Goal: Task Accomplishment & Management: Manage account settings

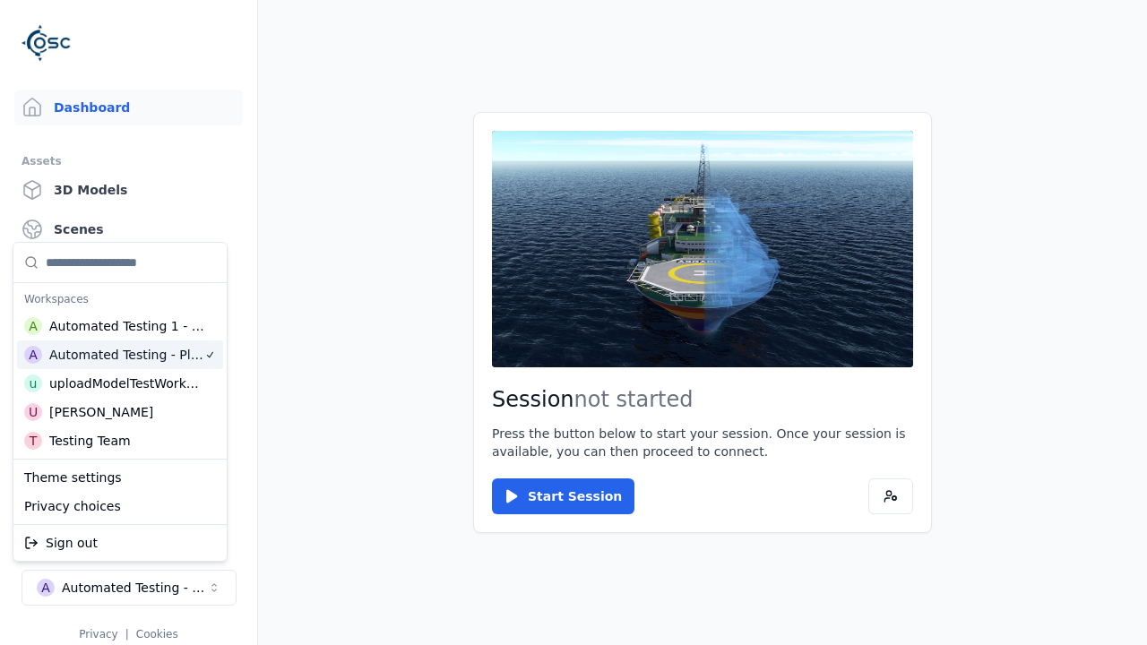
scroll to position [14, 0]
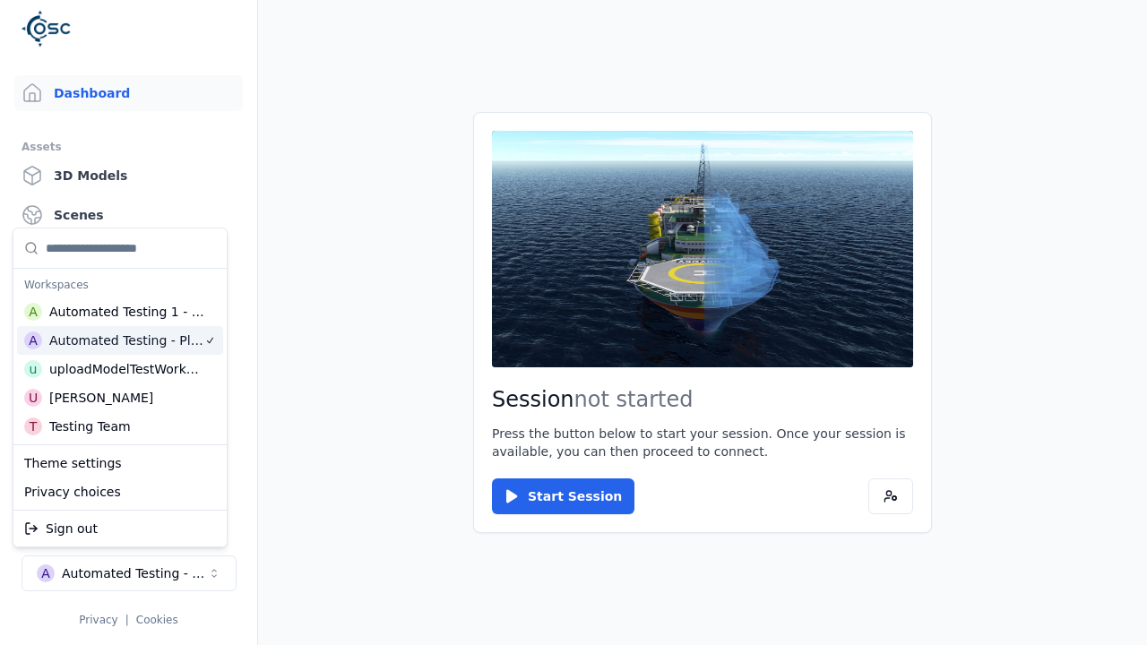
click at [485, 56] on html "Support Dashboard Assets 3D Models Scenes Datasets Recordings Support Documenta…" at bounding box center [573, 322] width 1147 height 645
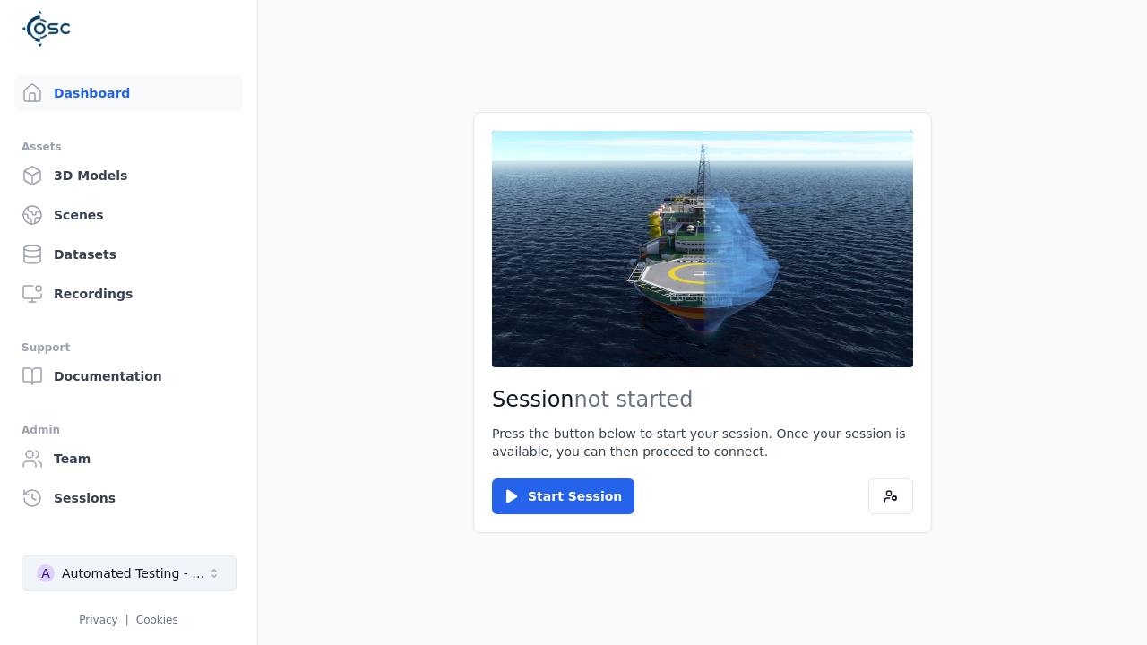
click at [128, 574] on div "Automated Testing - Playwright" at bounding box center [134, 574] width 145 height 18
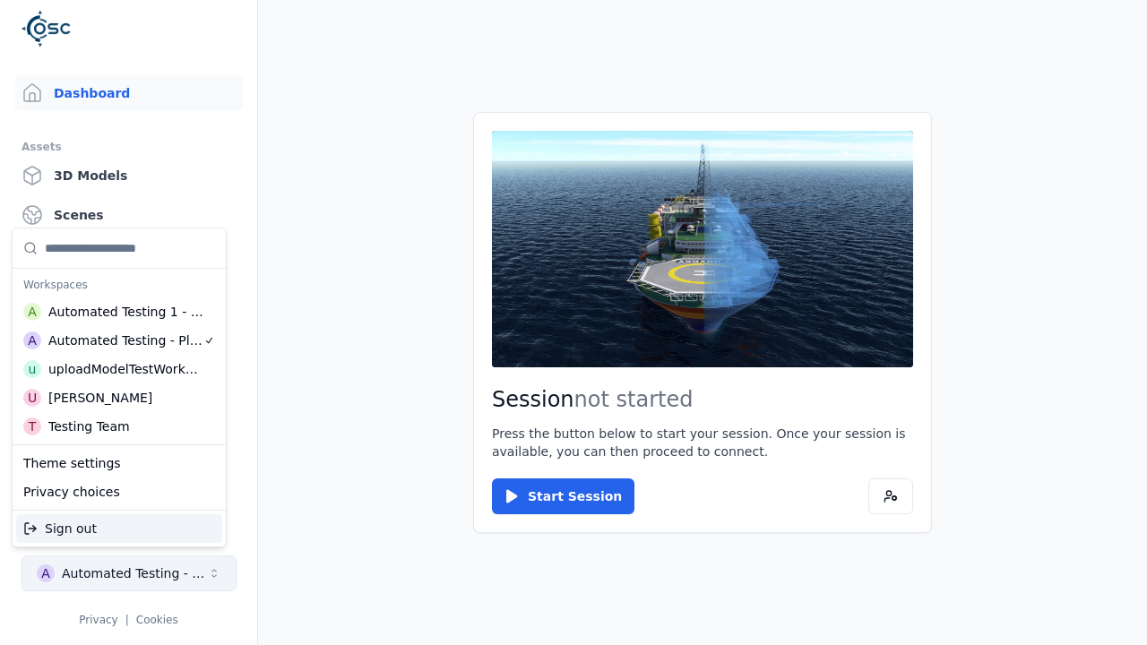
click at [485, 56] on html "Support Dashboard Assets 3D Models Scenes Datasets Recordings Support Documenta…" at bounding box center [573, 322] width 1147 height 645
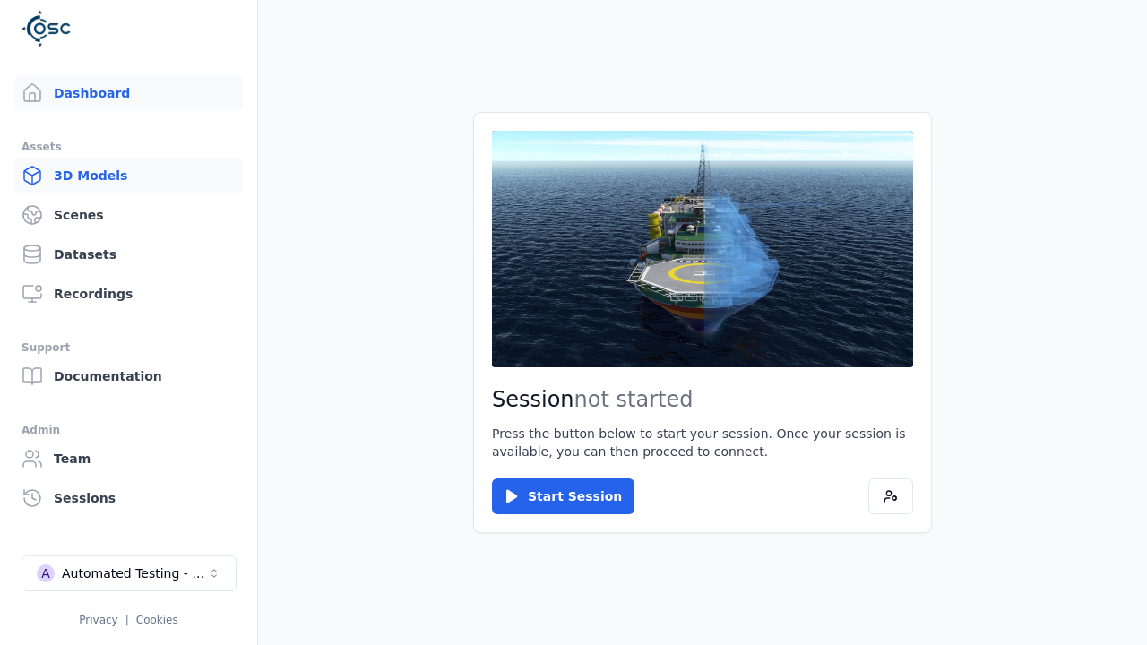
click at [120, 176] on link "3D Models" at bounding box center [128, 176] width 229 height 36
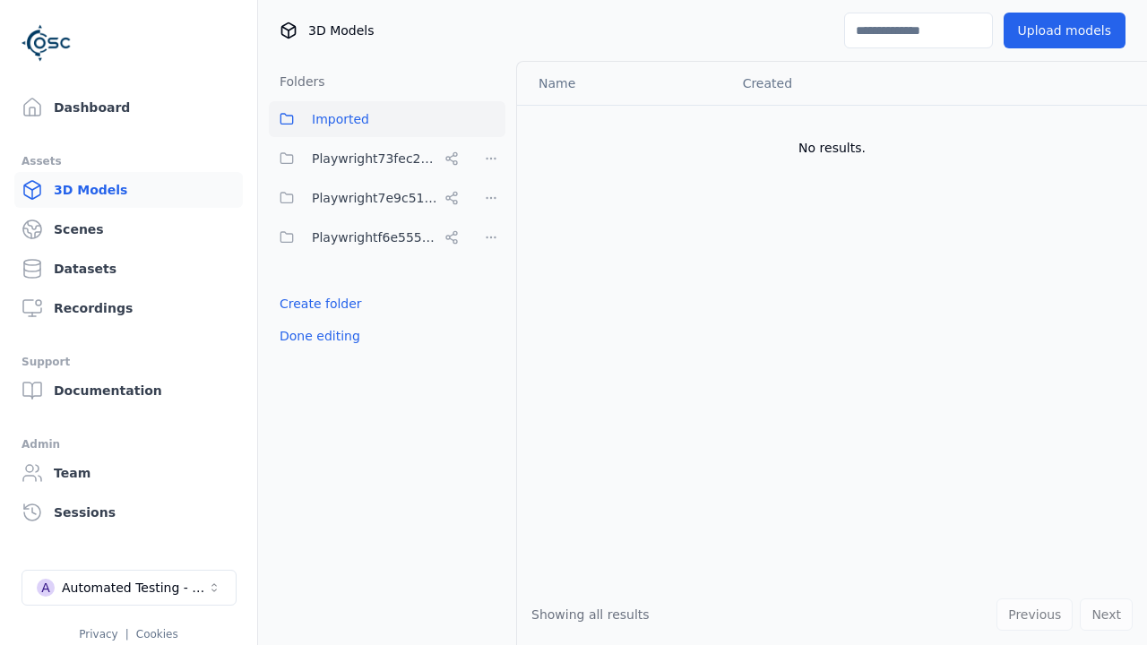
click at [316, 336] on button "Done editing" at bounding box center [320, 336] width 102 height 32
click at [121, 190] on link "3D Models" at bounding box center [128, 190] width 229 height 36
click at [300, 304] on button "Edit list" at bounding box center [303, 304] width 68 height 32
click at [316, 304] on link "Create folder" at bounding box center [321, 304] width 82 height 18
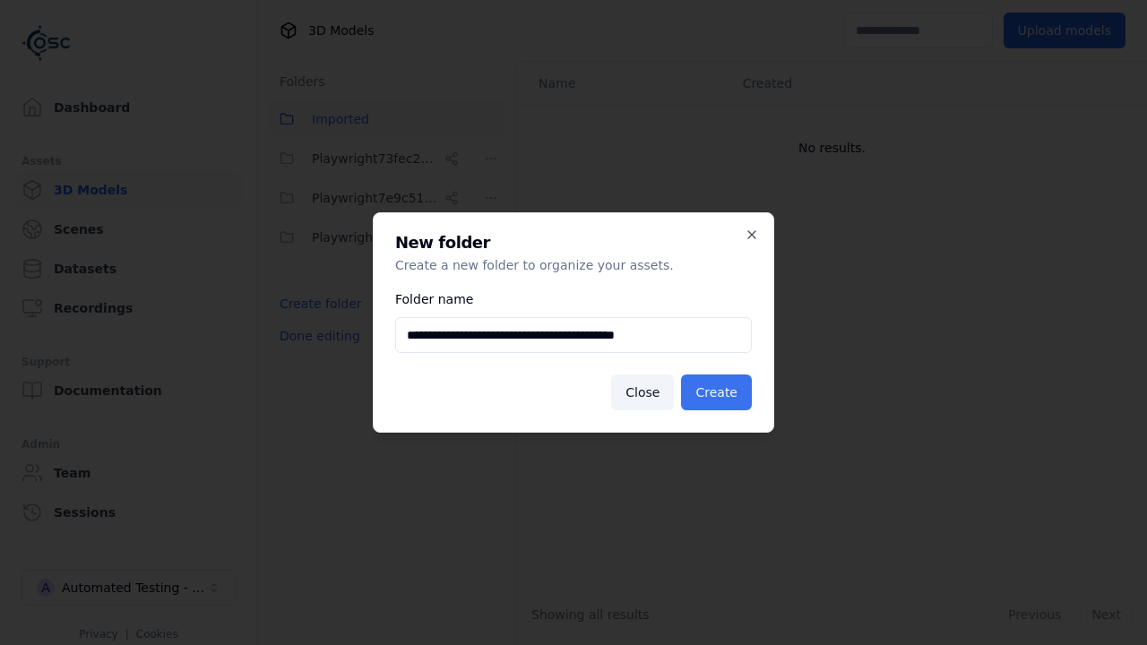
type input "**********"
click at [719, 393] on button "Create" at bounding box center [716, 393] width 71 height 36
click at [316, 352] on button "Done editing" at bounding box center [320, 336] width 102 height 32
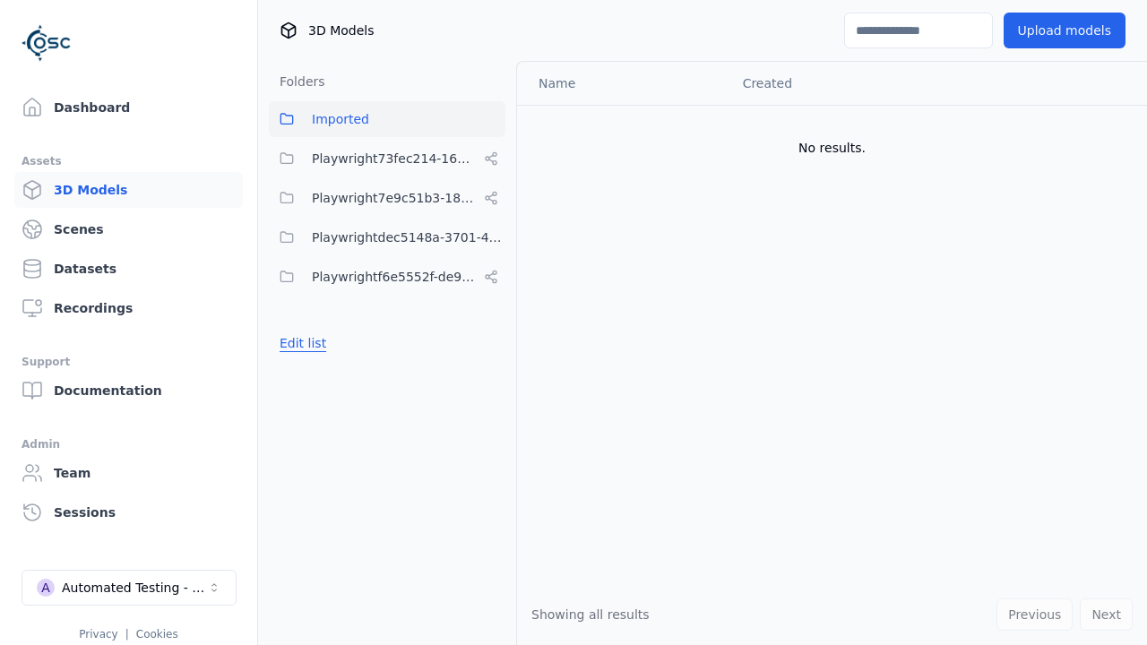
click at [300, 343] on button "Edit list" at bounding box center [303, 343] width 68 height 32
click at [491, 238] on html "Support Dashboard Assets 3D Models Scenes Datasets Recordings Support Documenta…" at bounding box center [573, 322] width 1147 height 645
click at [574, 323] on html "Support Dashboard Assets 3D Models Scenes Datasets Recordings Support Documenta…" at bounding box center [573, 322] width 1147 height 645
click at [316, 376] on button "Done editing" at bounding box center [320, 375] width 102 height 32
click at [300, 359] on button "Done editing" at bounding box center [320, 375] width 102 height 32
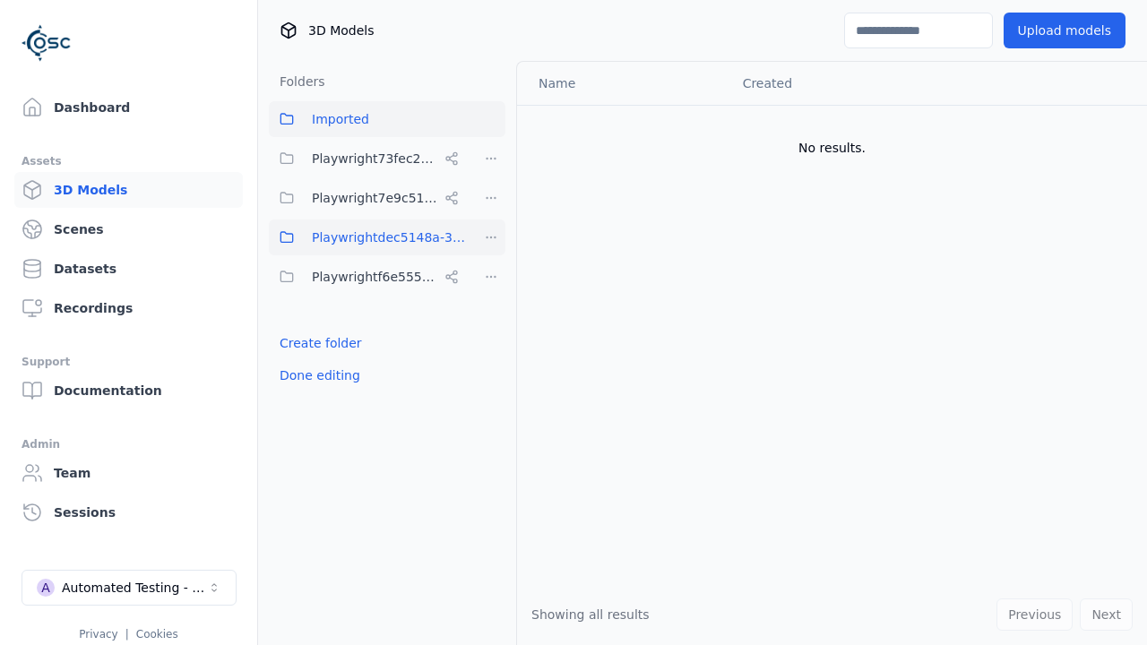
click at [491, 238] on html "Support Dashboard Assets 3D Models Scenes Datasets Recordings Support Documenta…" at bounding box center [573, 322] width 1147 height 645
click at [490, 331] on div "Delete" at bounding box center [497, 331] width 120 height 29
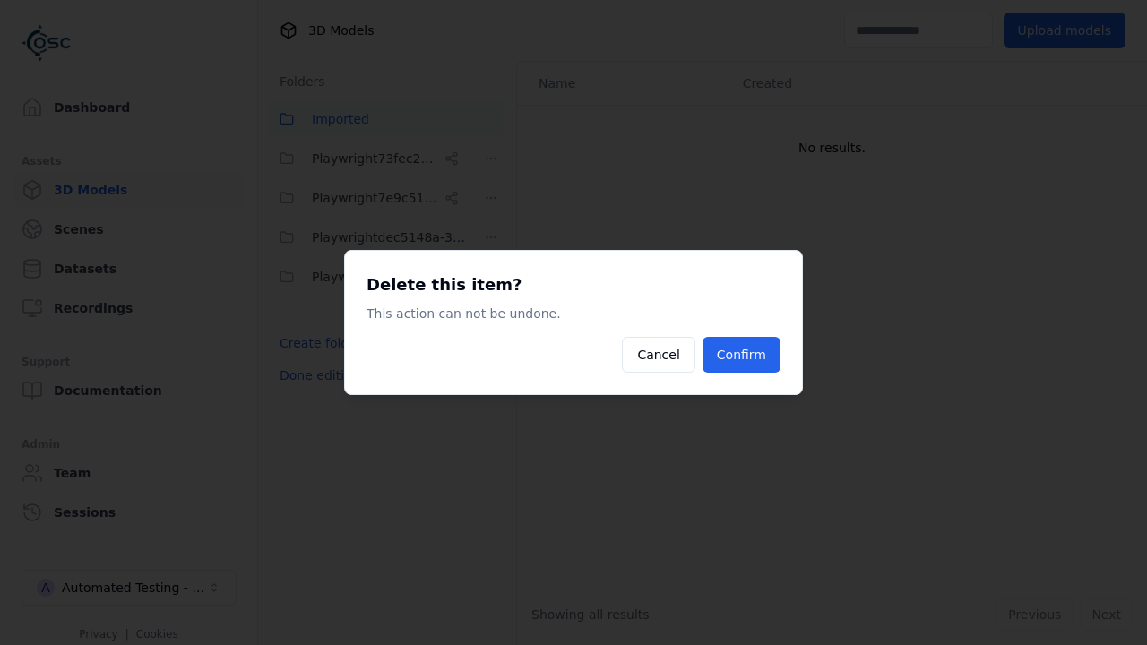
click at [743, 355] on button "Confirm" at bounding box center [742, 355] width 78 height 36
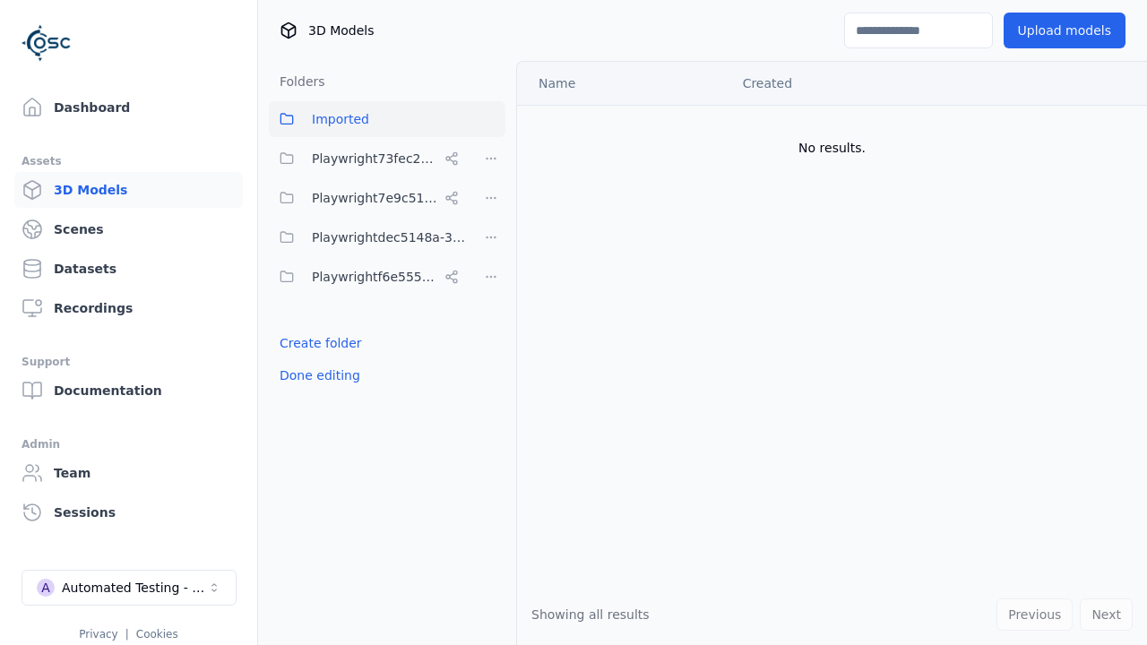
click at [316, 359] on button "Done editing" at bounding box center [320, 375] width 102 height 32
